Goal: Task Accomplishment & Management: Manage account settings

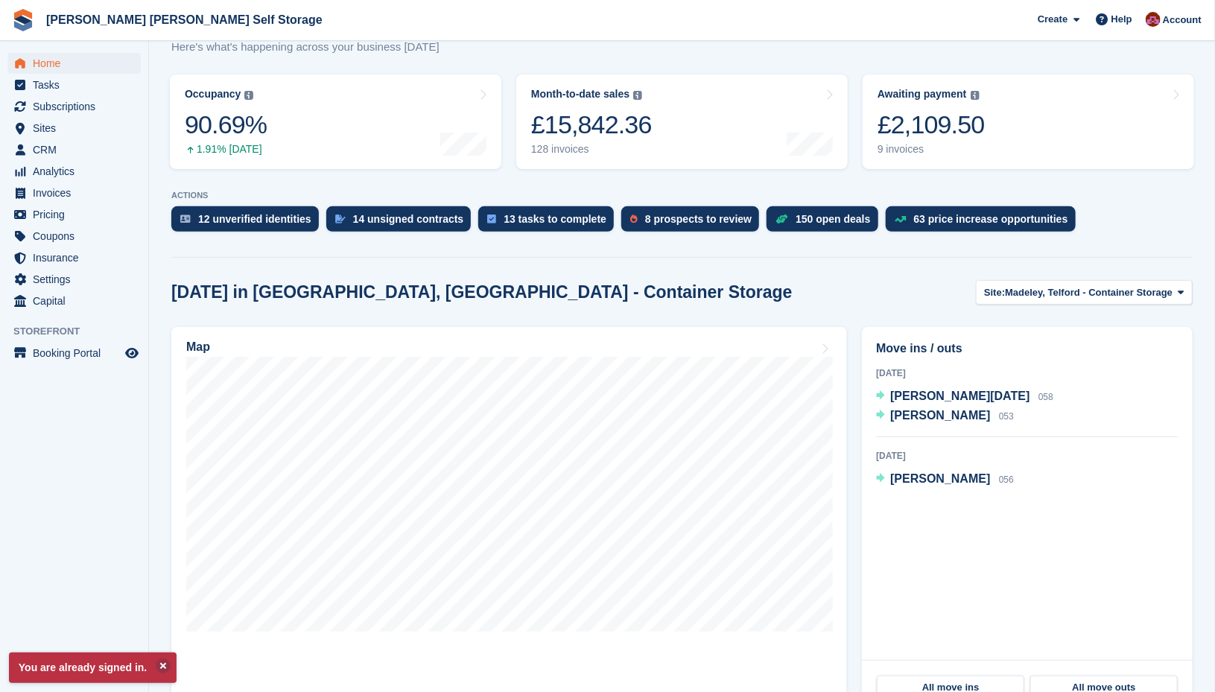
scroll to position [165, 0]
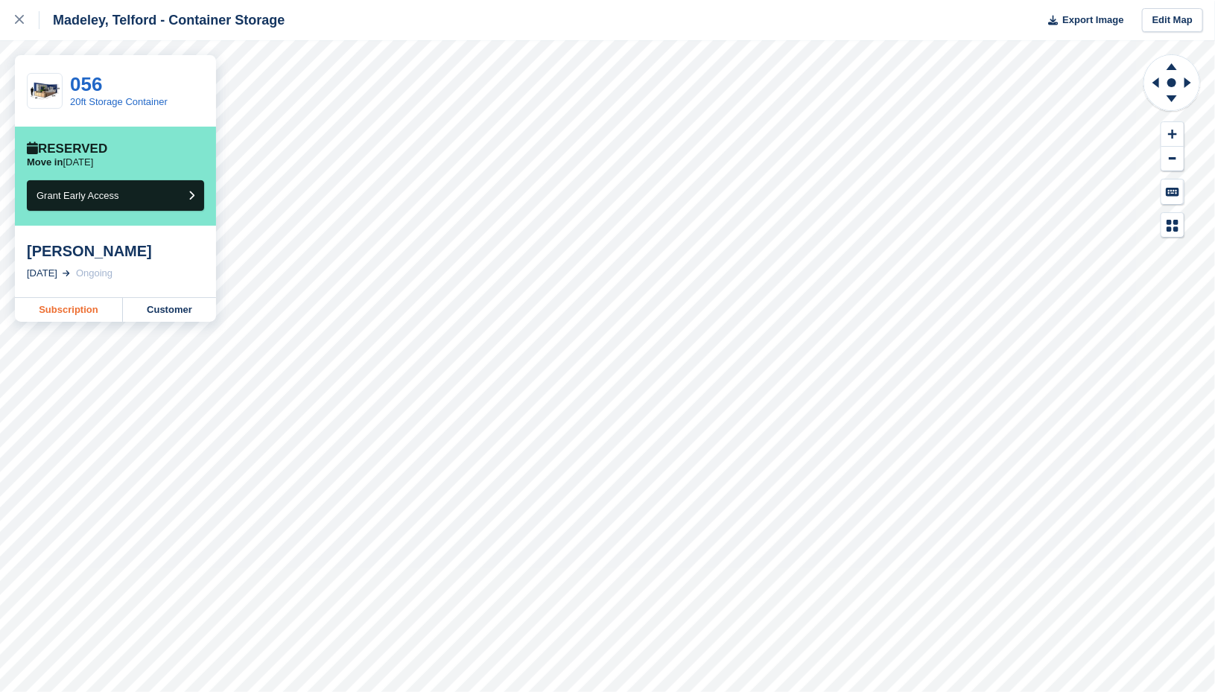
click at [70, 309] on link "Subscription" at bounding box center [69, 310] width 108 height 24
click at [21, 21] on icon at bounding box center [19, 19] width 9 height 9
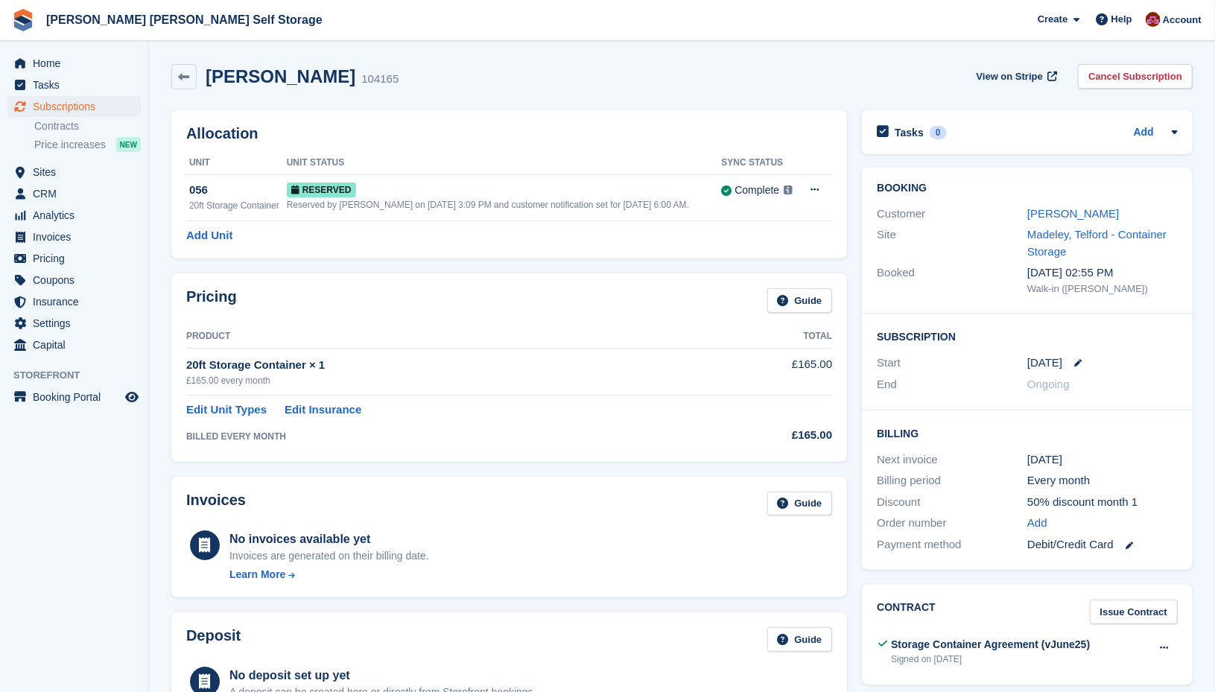
scroll to position [45, 0]
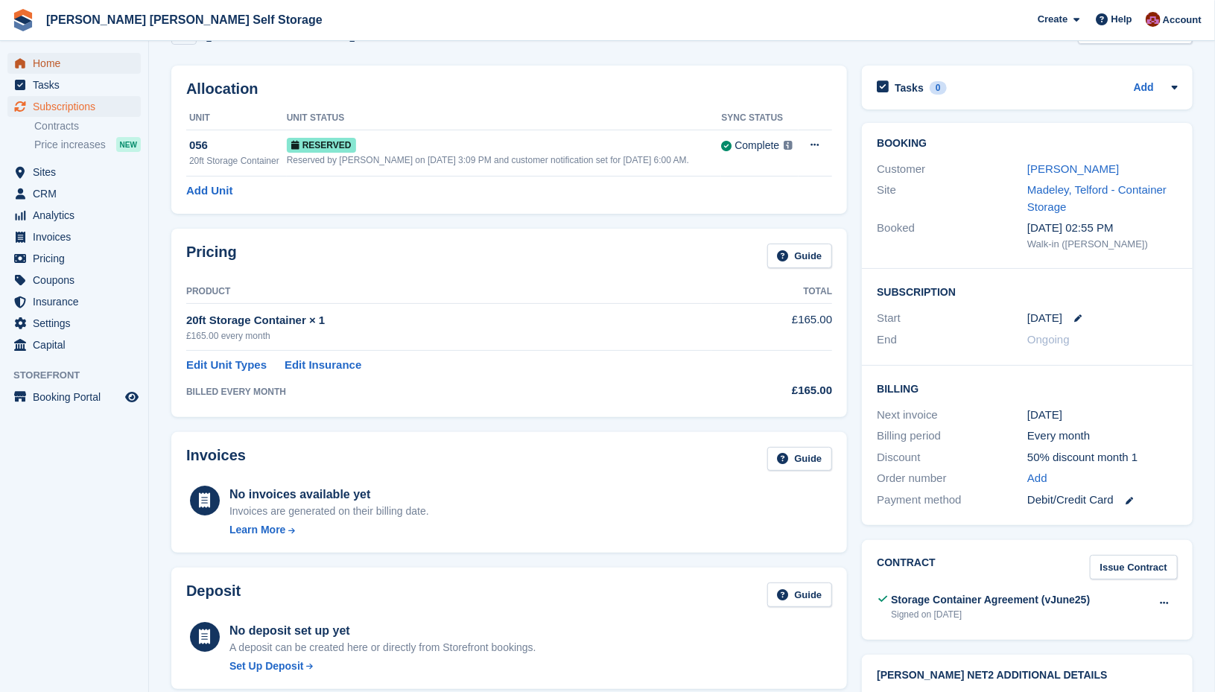
click at [54, 66] on span "Home" at bounding box center [77, 63] width 89 height 21
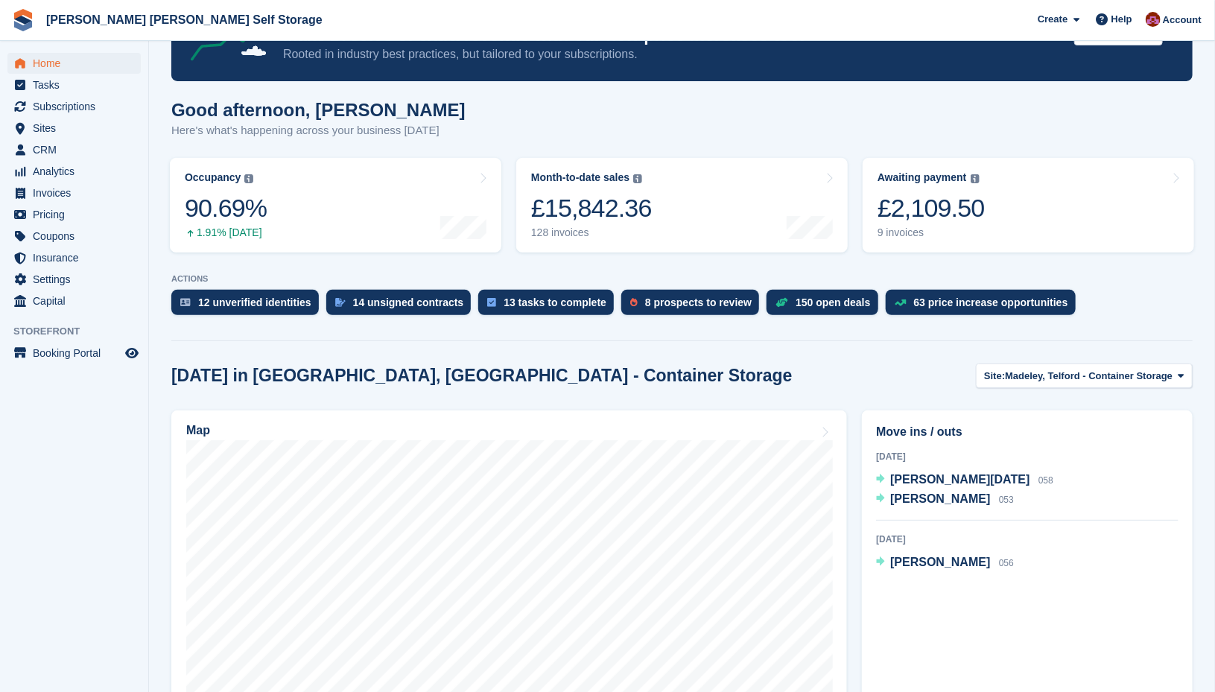
scroll to position [80, 0]
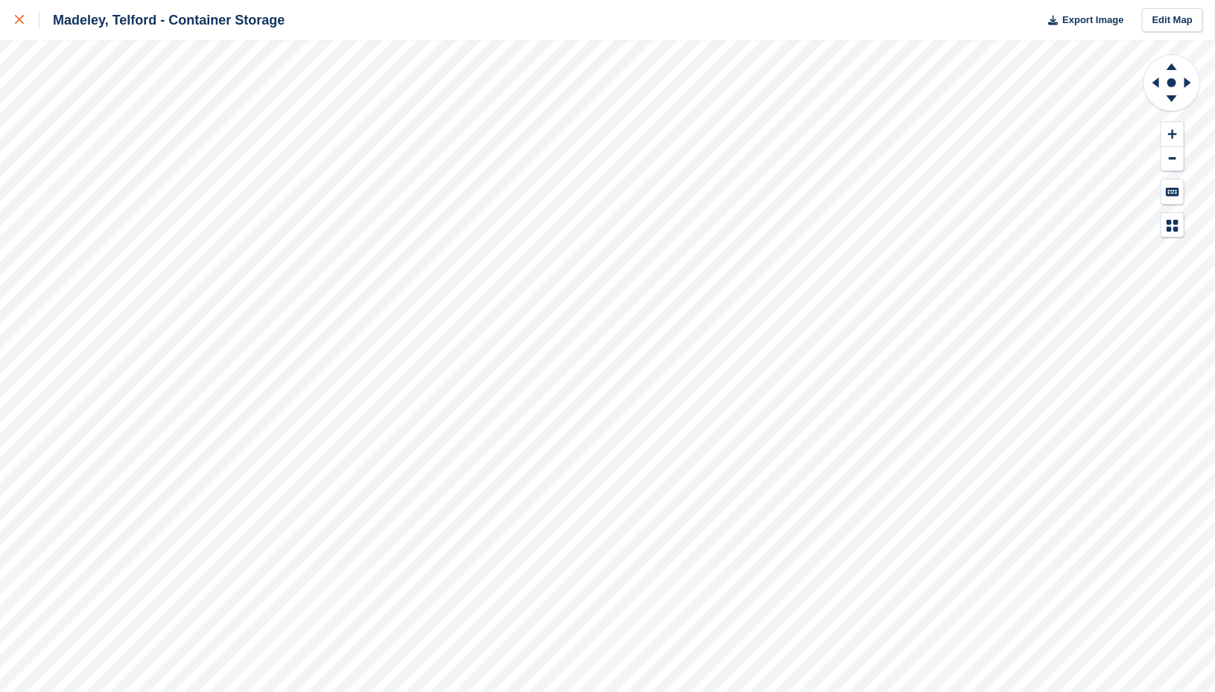
click at [28, 23] on div at bounding box center [27, 20] width 25 height 18
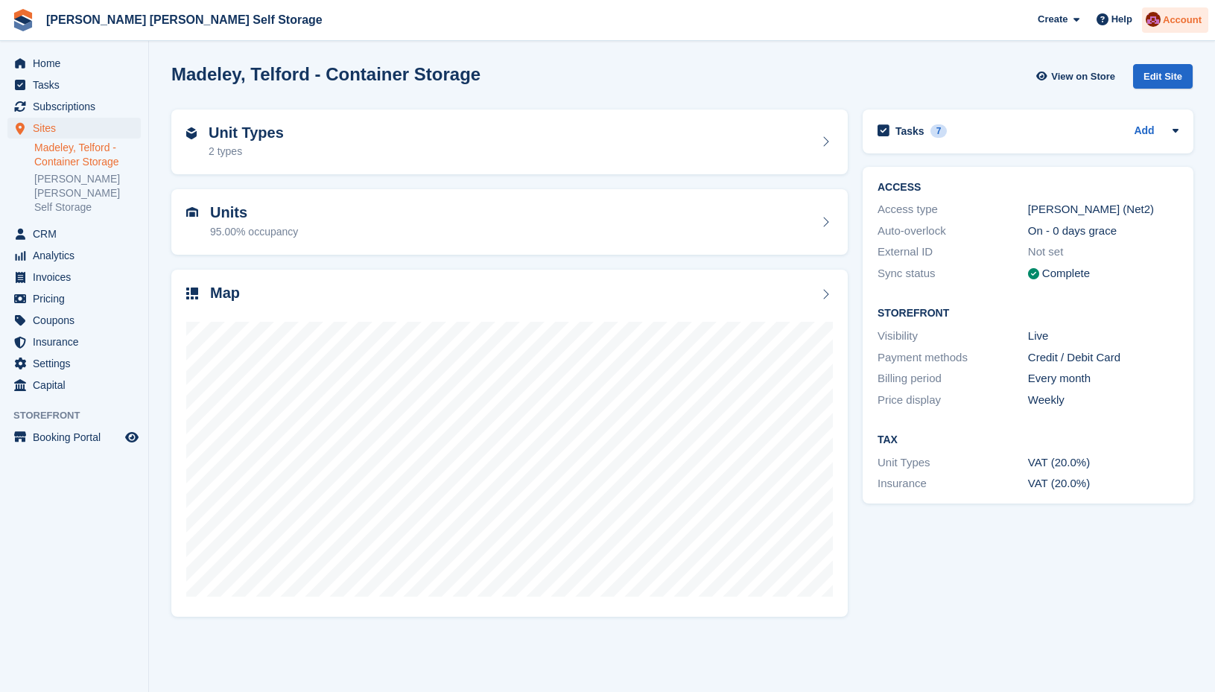
click at [1180, 22] on span "Account" at bounding box center [1182, 20] width 39 height 15
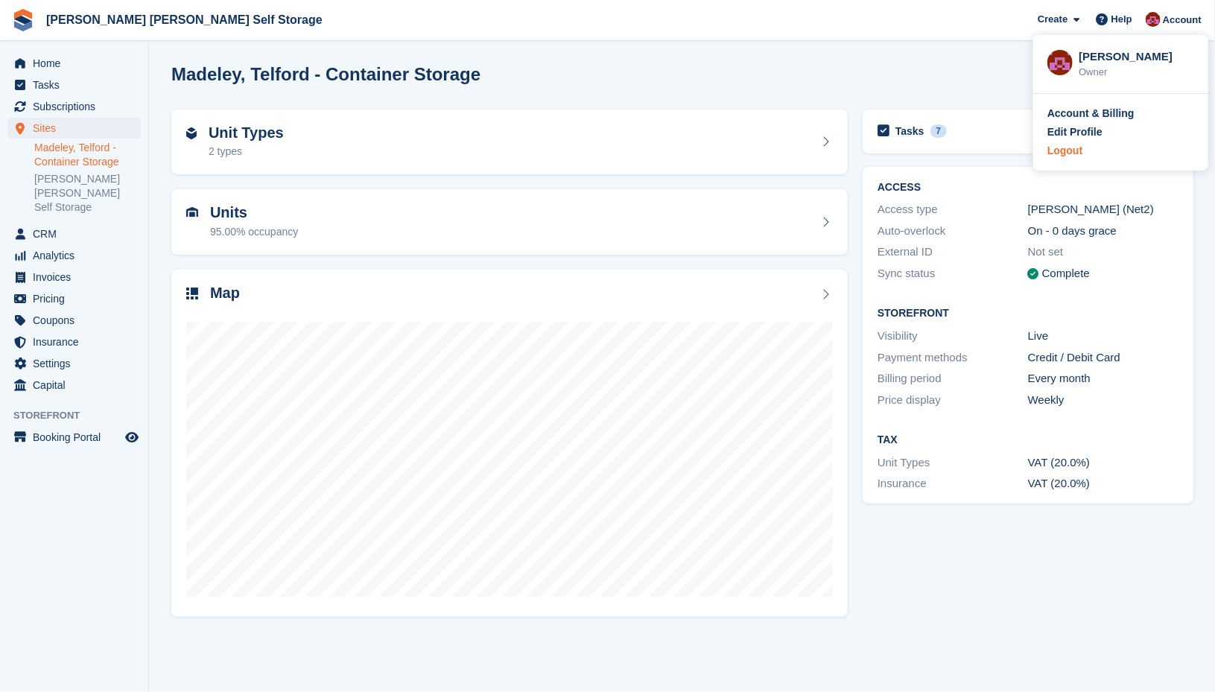
click at [1069, 153] on div "Logout" at bounding box center [1065, 151] width 35 height 16
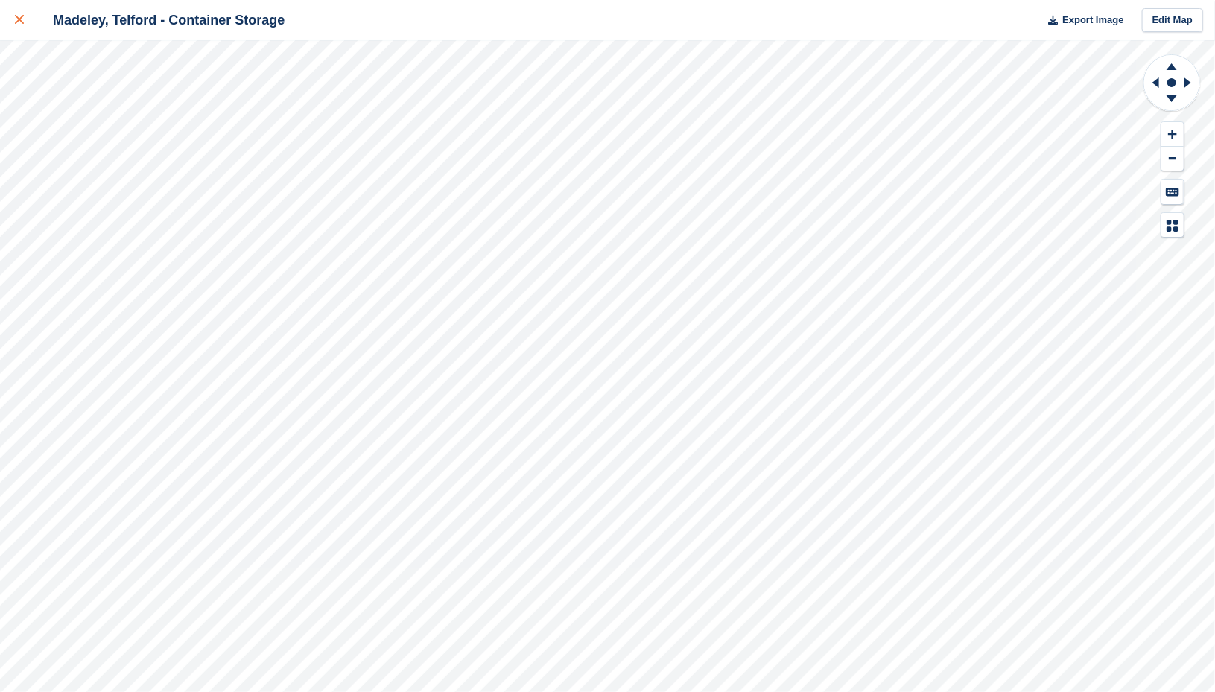
click at [22, 22] on icon at bounding box center [19, 19] width 9 height 9
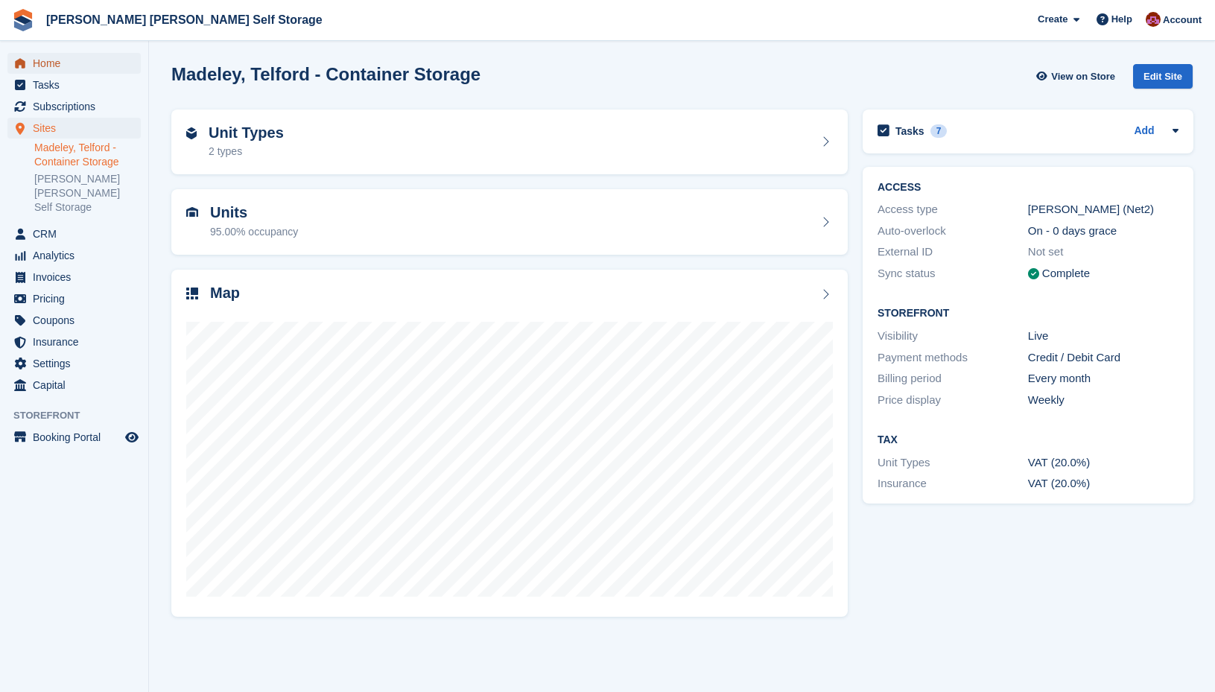
click at [54, 66] on span "Home" at bounding box center [77, 63] width 89 height 21
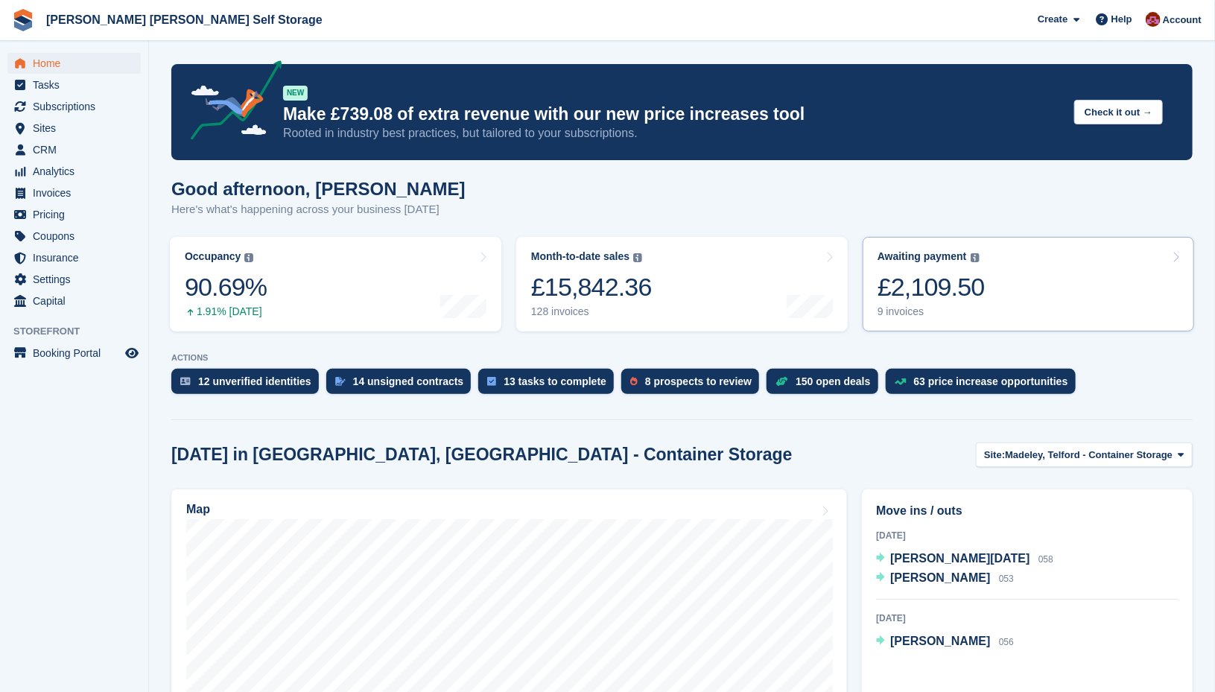
click at [940, 281] on div "£2,109.50" at bounding box center [931, 287] width 107 height 31
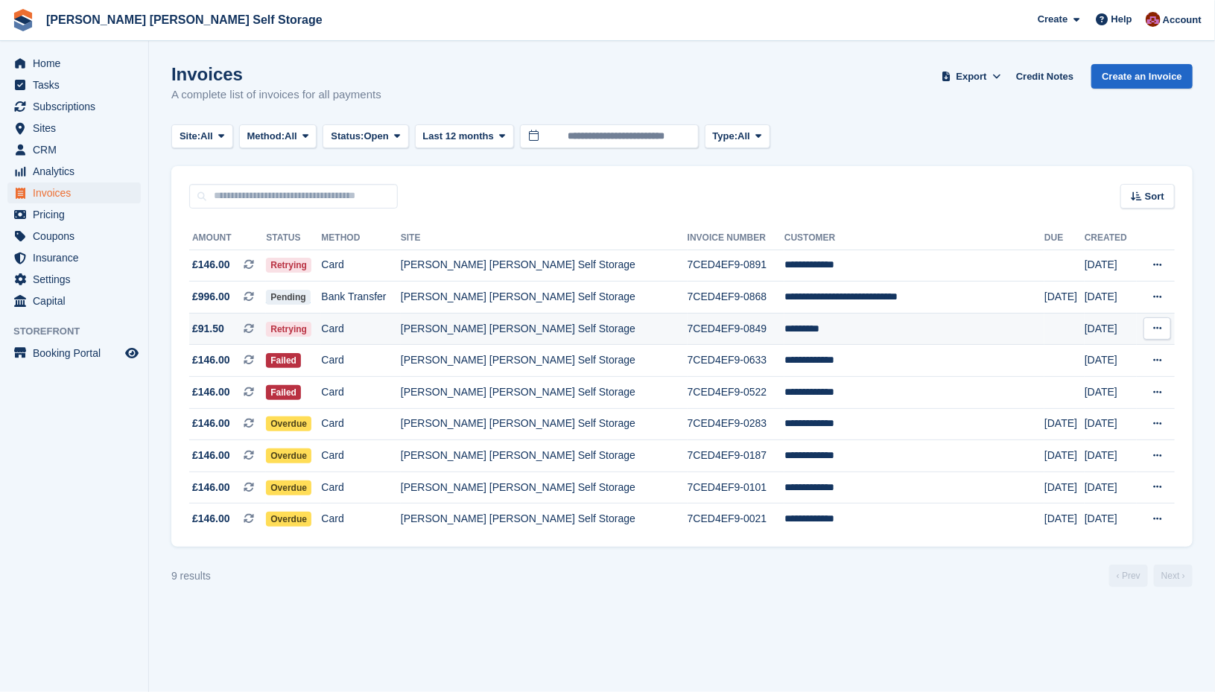
click at [809, 330] on td "*********" at bounding box center [915, 329] width 260 height 32
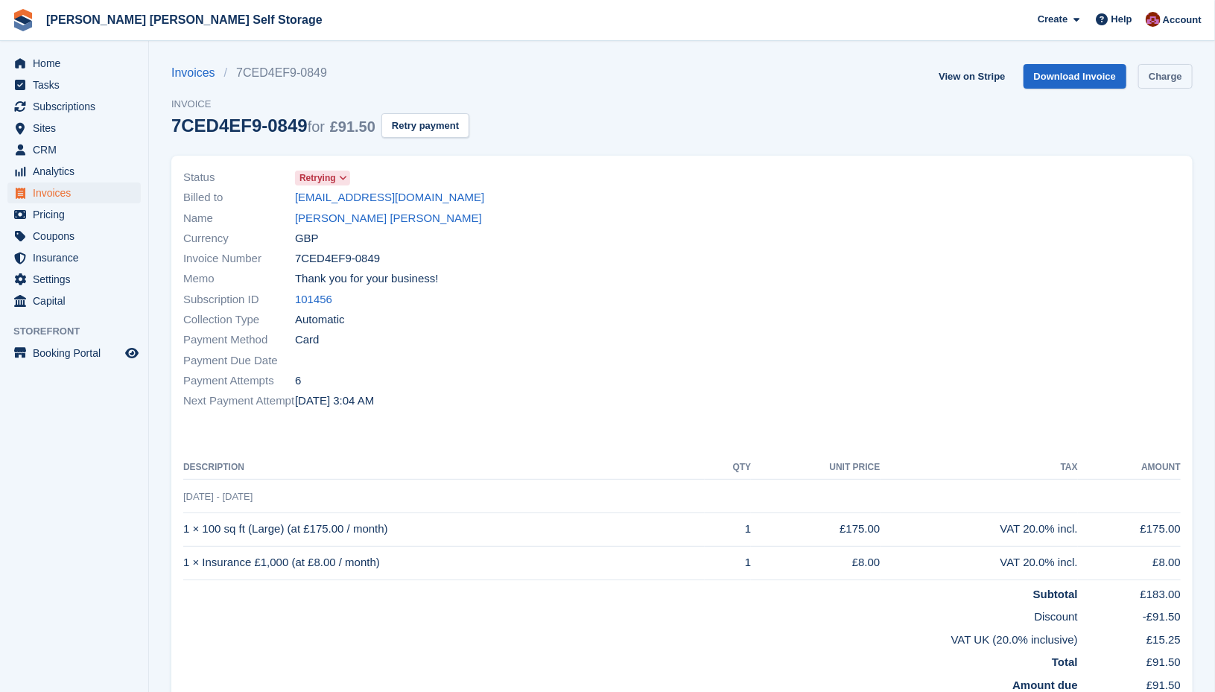
drag, startPoint x: 0, startPoint y: 0, endPoint x: 1147, endPoint y: 86, distance: 1150.1
click at [1147, 86] on link "Charge" at bounding box center [1166, 76] width 54 height 25
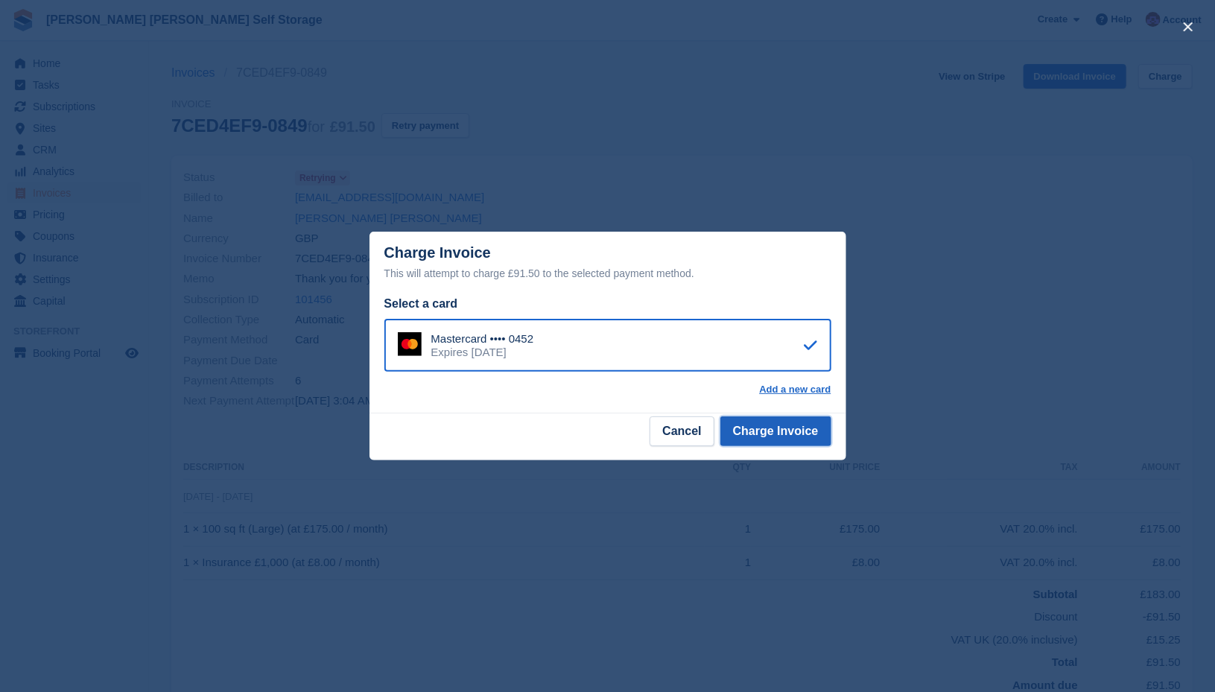
click at [804, 435] on button "Charge Invoice" at bounding box center [776, 432] width 111 height 30
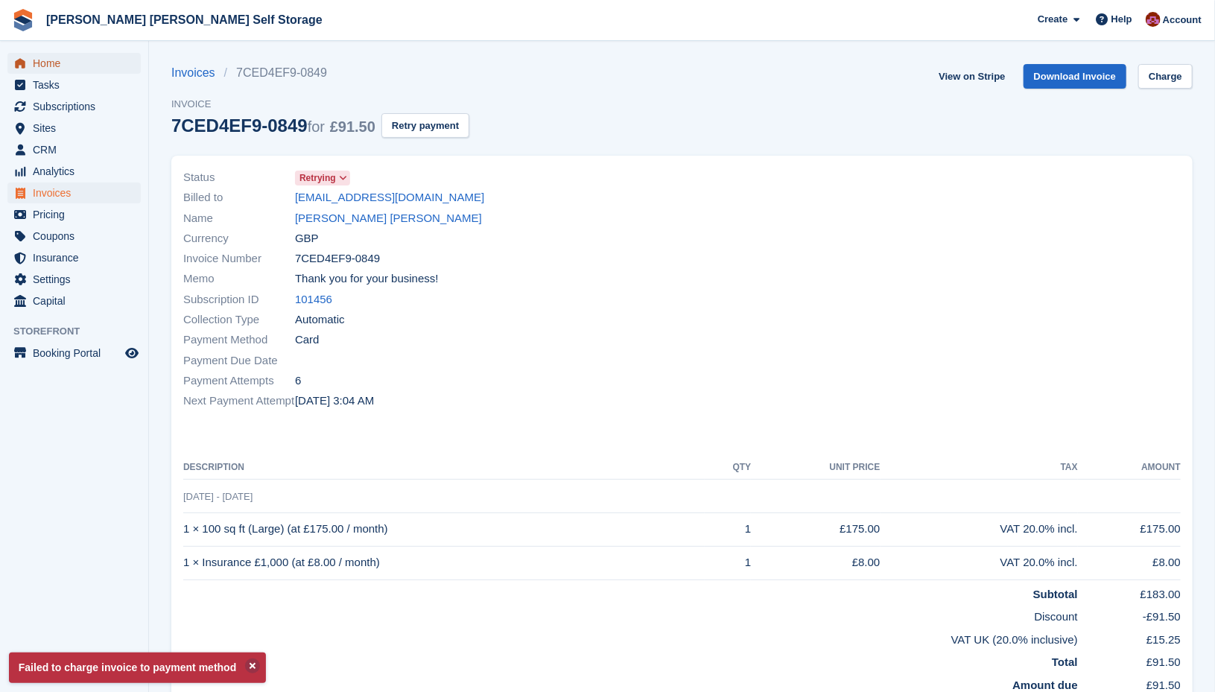
click at [63, 63] on span "Home" at bounding box center [77, 63] width 89 height 21
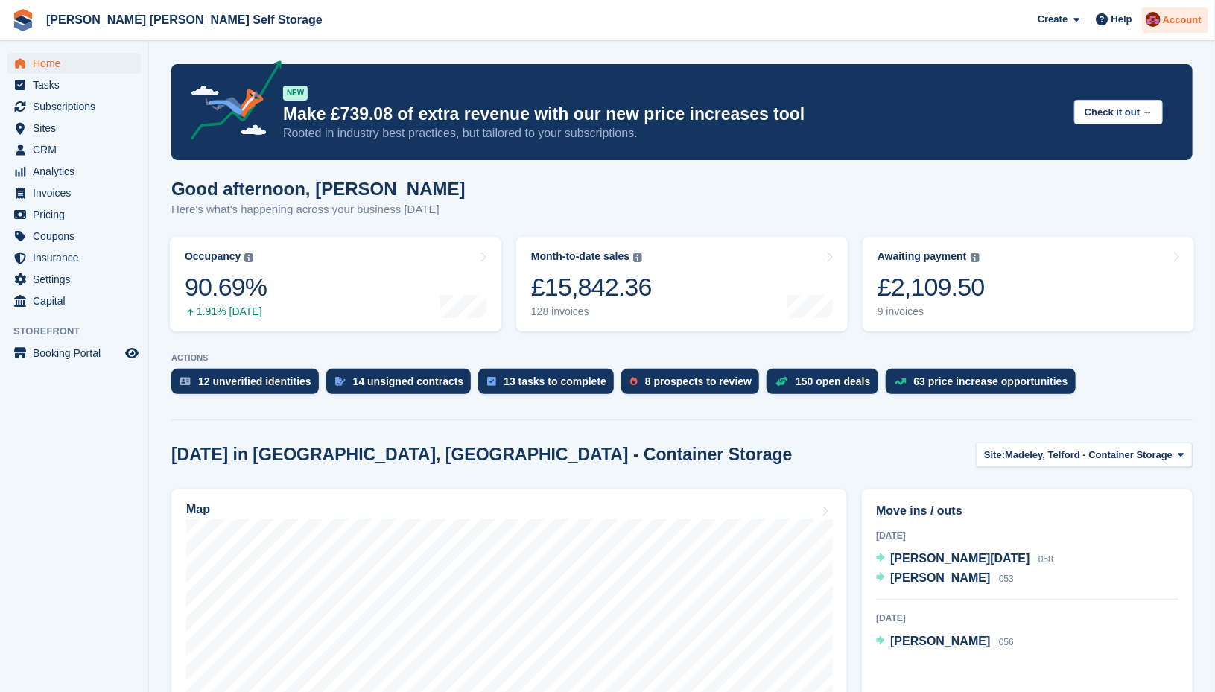
click at [1189, 15] on span "Account" at bounding box center [1182, 20] width 39 height 15
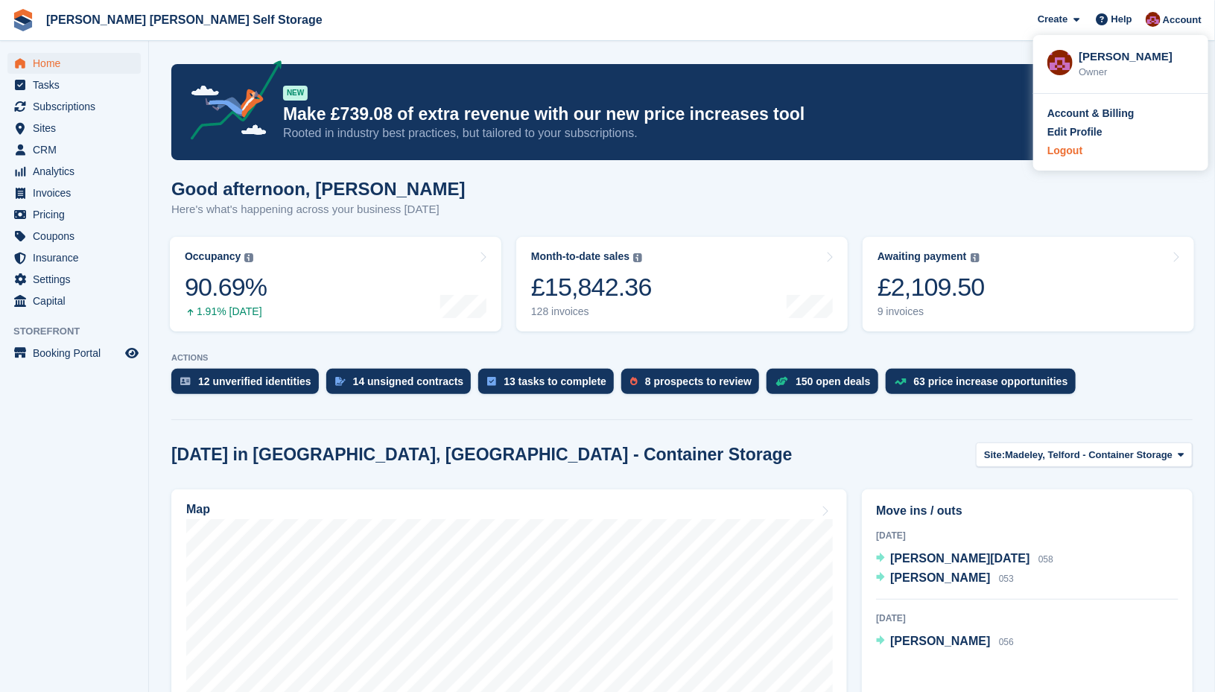
click at [1069, 150] on div "Logout" at bounding box center [1065, 151] width 35 height 16
